Goal: Task Accomplishment & Management: Use online tool/utility

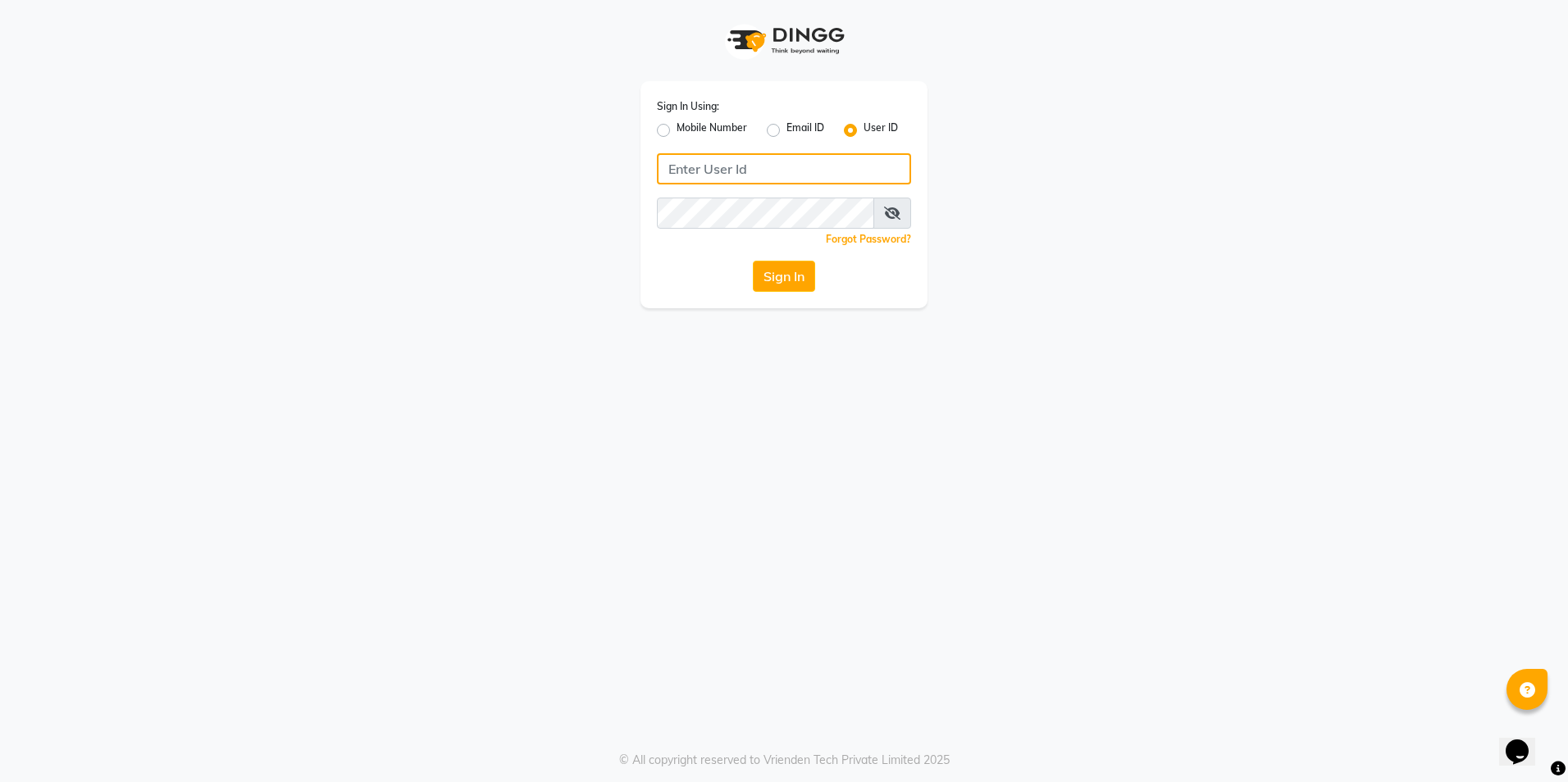
type input "[PERSON_NAME]"
click at [781, 281] on button "Sign In" at bounding box center [784, 276] width 62 height 31
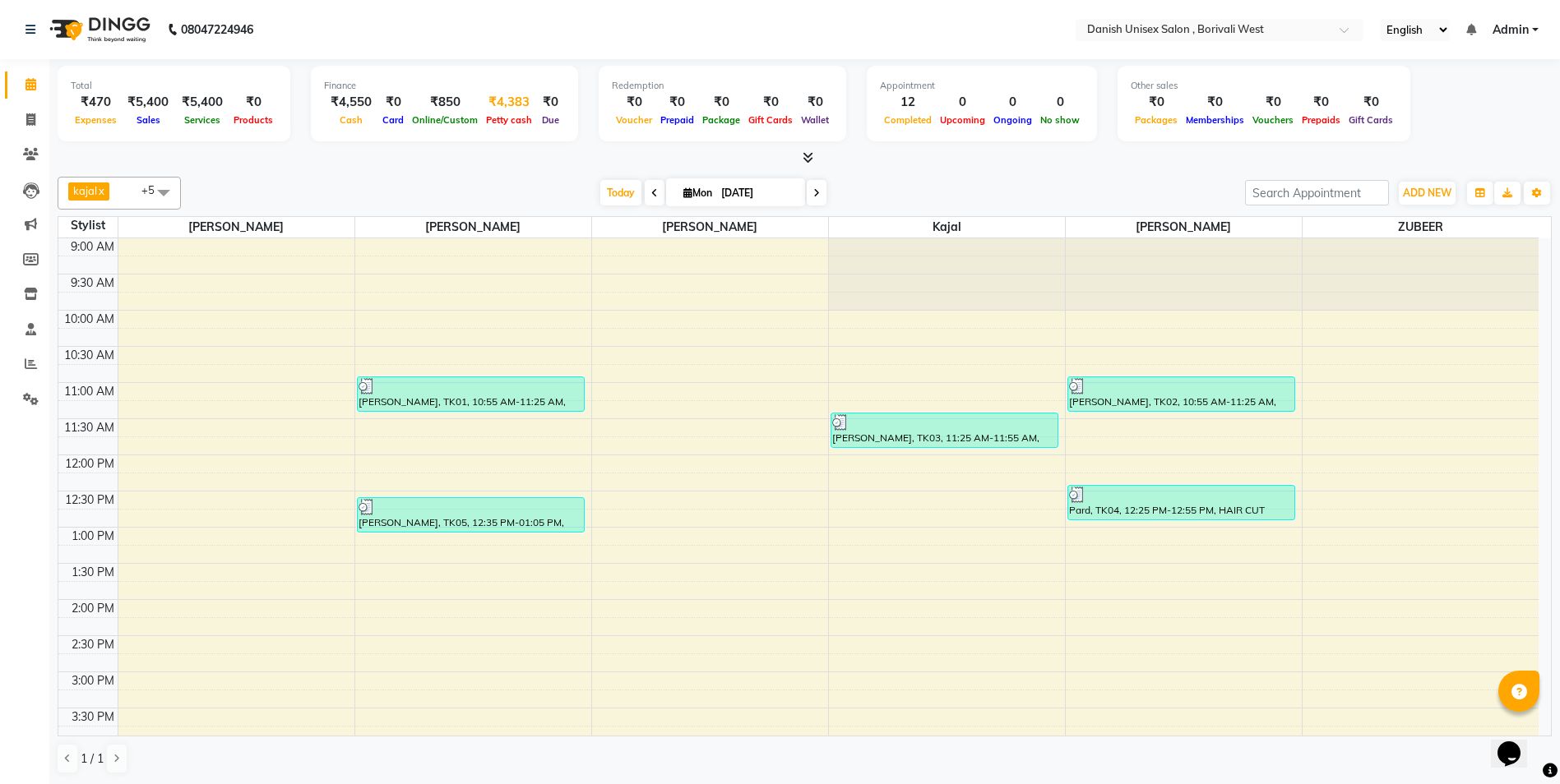
click at [518, 111] on div "Petty cash" at bounding box center [509, 120] width 54 height 17
click at [501, 112] on div "Petty cash" at bounding box center [509, 120] width 54 height 17
click at [502, 104] on div "₹4,383" at bounding box center [509, 103] width 54 height 19
select select "5994"
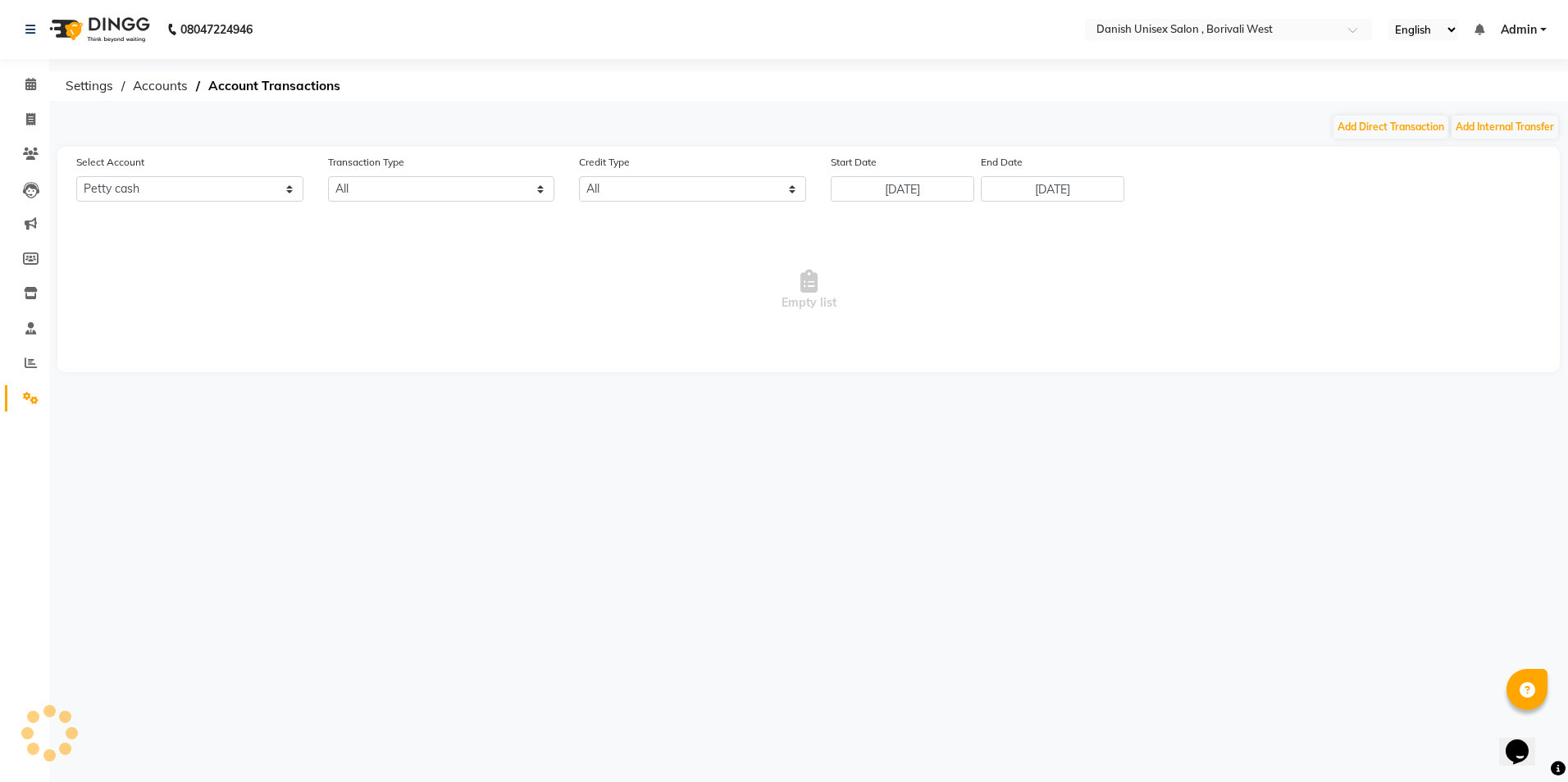
click at [500, 104] on div "08047224946 Select Location × Danish Unisex Salon , Borivali West English ENGLI…" at bounding box center [784, 391] width 1568 height 782
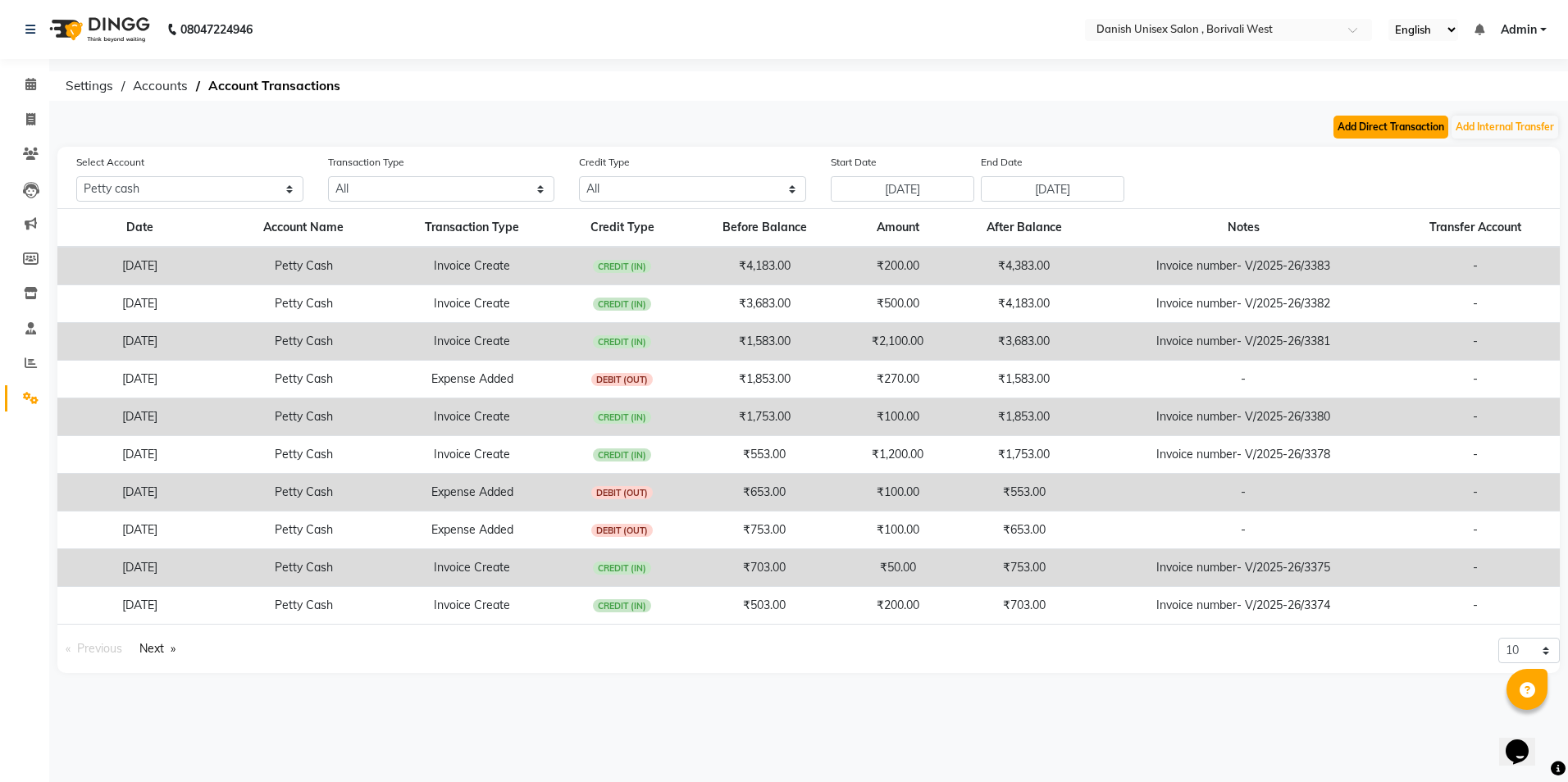
click at [1376, 119] on button "Add Direct Transaction" at bounding box center [1390, 126] width 114 height 23
select select "direct"
select select "5994"
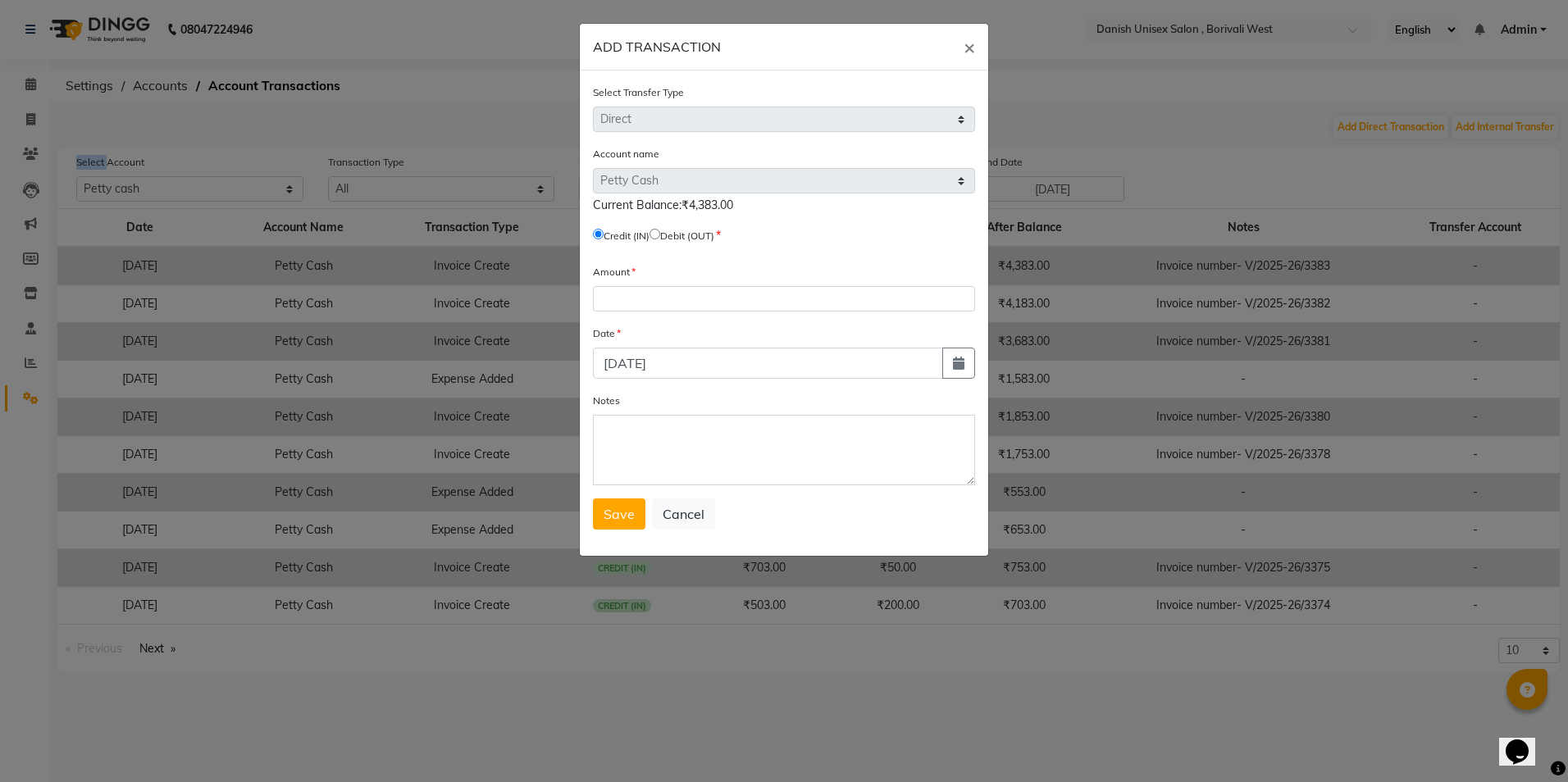
click at [660, 231] on input "radio" at bounding box center [655, 234] width 10 height 10
radio input "true"
click at [682, 294] on input "number" at bounding box center [784, 299] width 383 height 26
type input "4083"
click at [614, 519] on span "Save" at bounding box center [619, 514] width 31 height 16
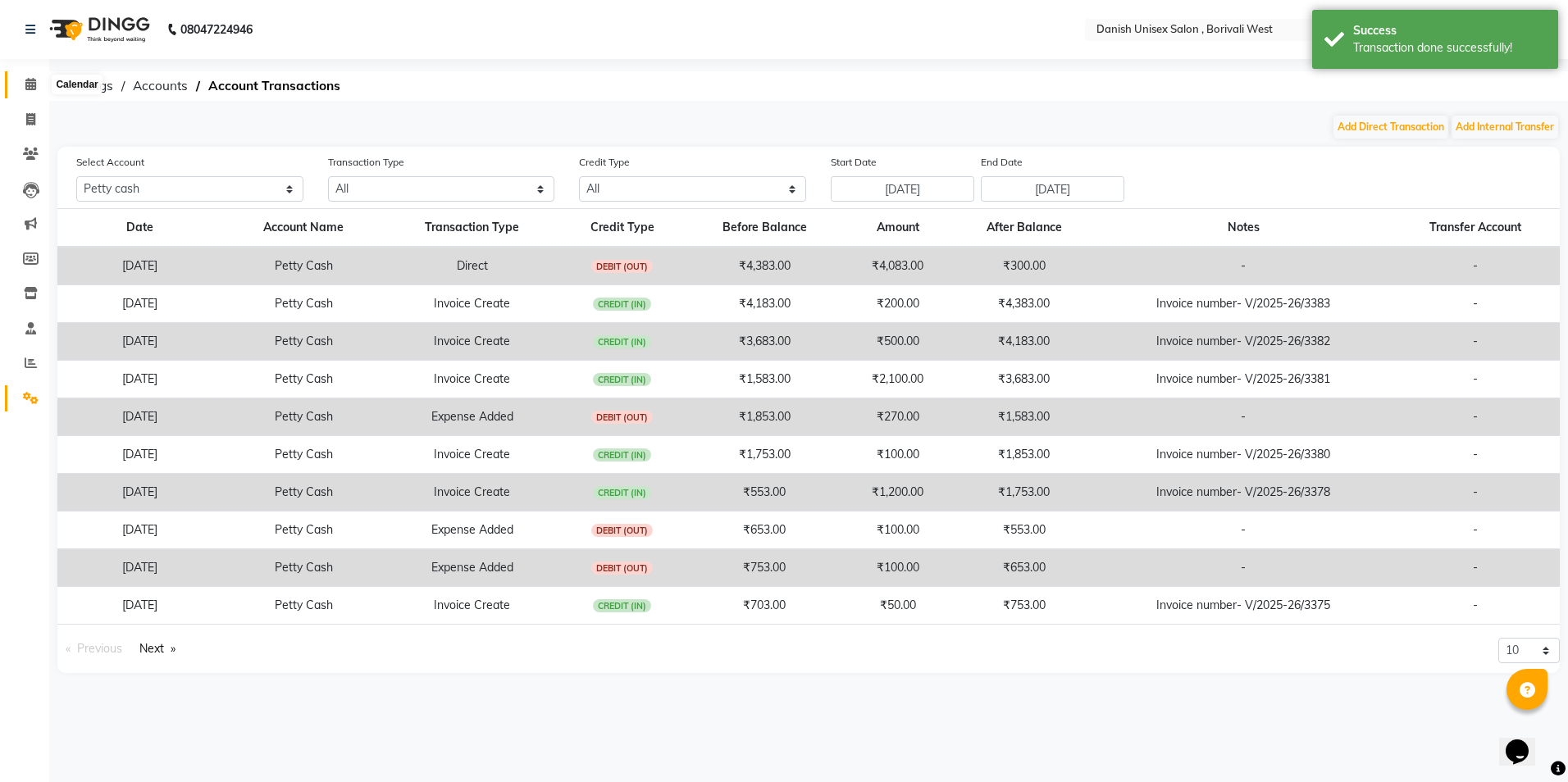
click at [33, 80] on icon at bounding box center [31, 84] width 10 height 12
